Goal: Navigation & Orientation: Find specific page/section

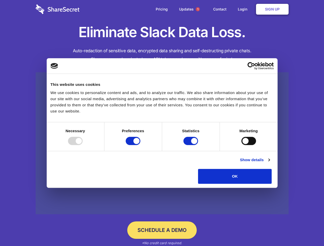
click at [83, 145] on div at bounding box center [75, 141] width 15 height 8
click at [140, 145] on input "Preferences" at bounding box center [133, 141] width 15 height 8
click at [191, 145] on input "Statistics" at bounding box center [190, 141] width 15 height 8
click at [241, 145] on input "Marketing" at bounding box center [248, 141] width 15 height 8
click at [269, 163] on link "Show details" at bounding box center [255, 160] width 30 height 6
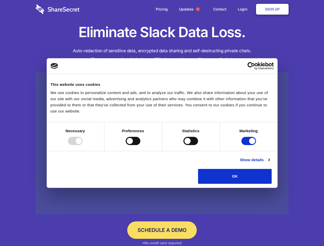
click at [0, 0] on li "Necessary 7 Necessary cookies help make a website usable by enabling basic func…" at bounding box center [0, 0] width 0 height 0
click at [197, 9] on span "1" at bounding box center [198, 9] width 4 height 4
